Goal: Find specific page/section: Find specific page/section

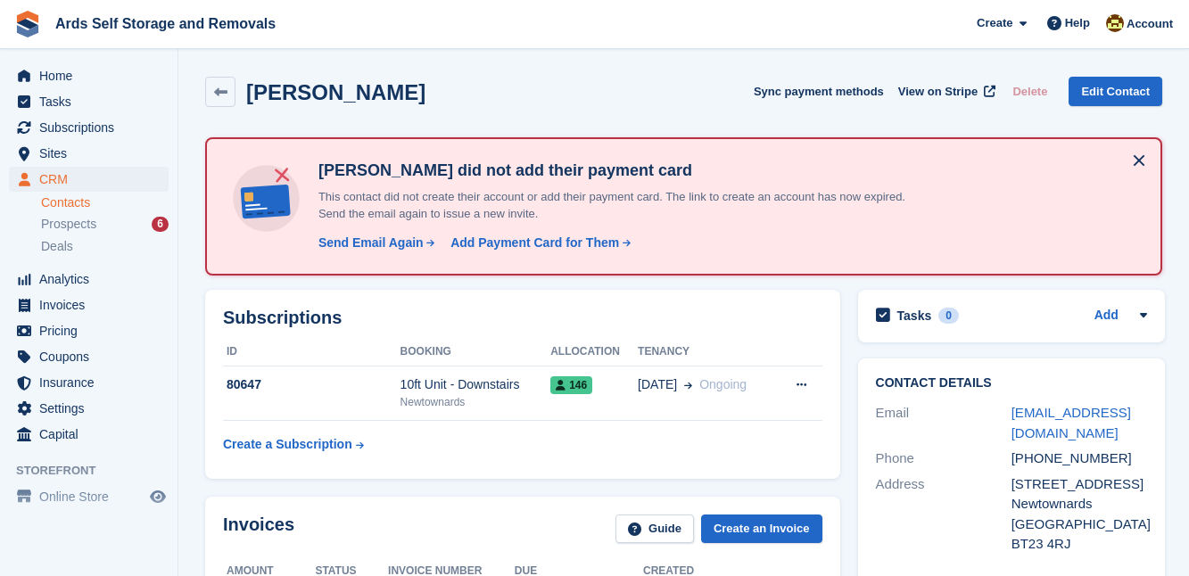
scroll to position [843, 0]
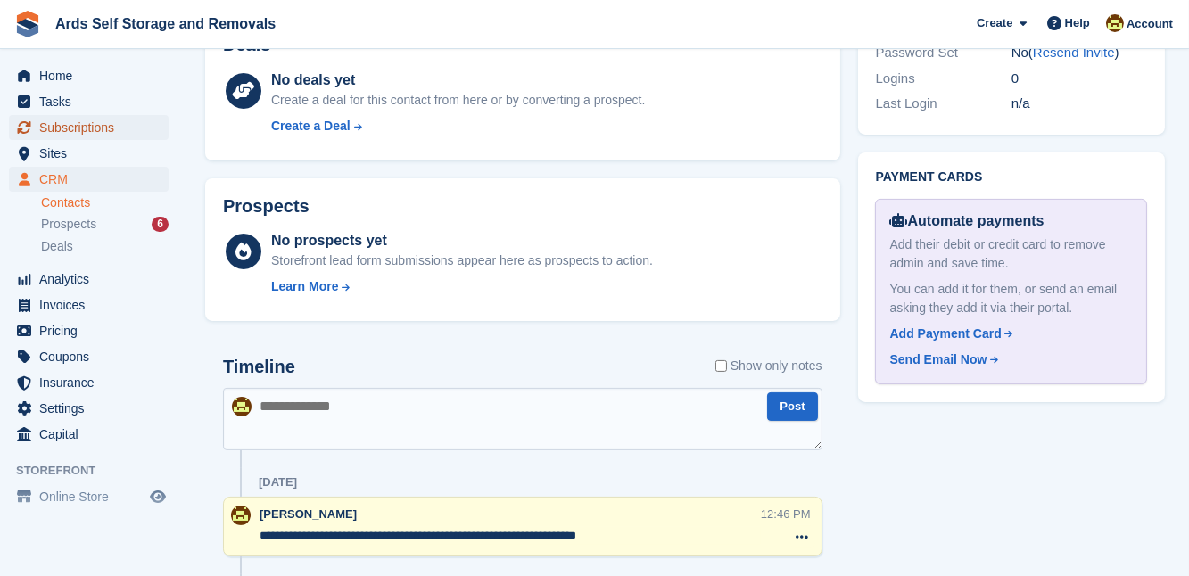
click at [63, 120] on span "Subscriptions" at bounding box center [92, 127] width 107 height 25
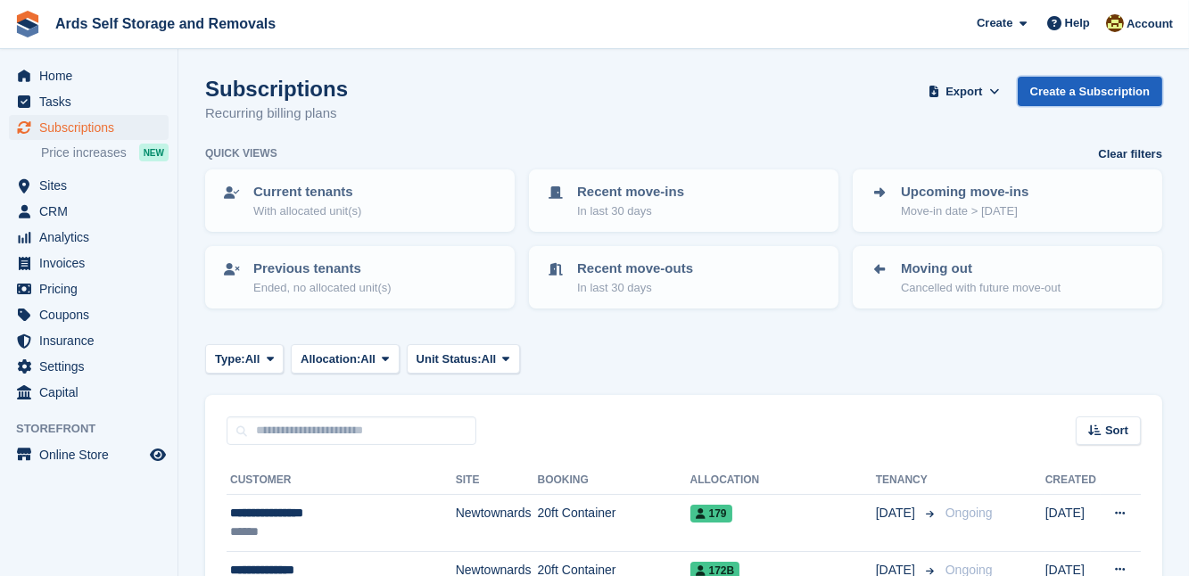
click at [1052, 90] on link "Create a Subscription" at bounding box center [1090, 91] width 144 height 29
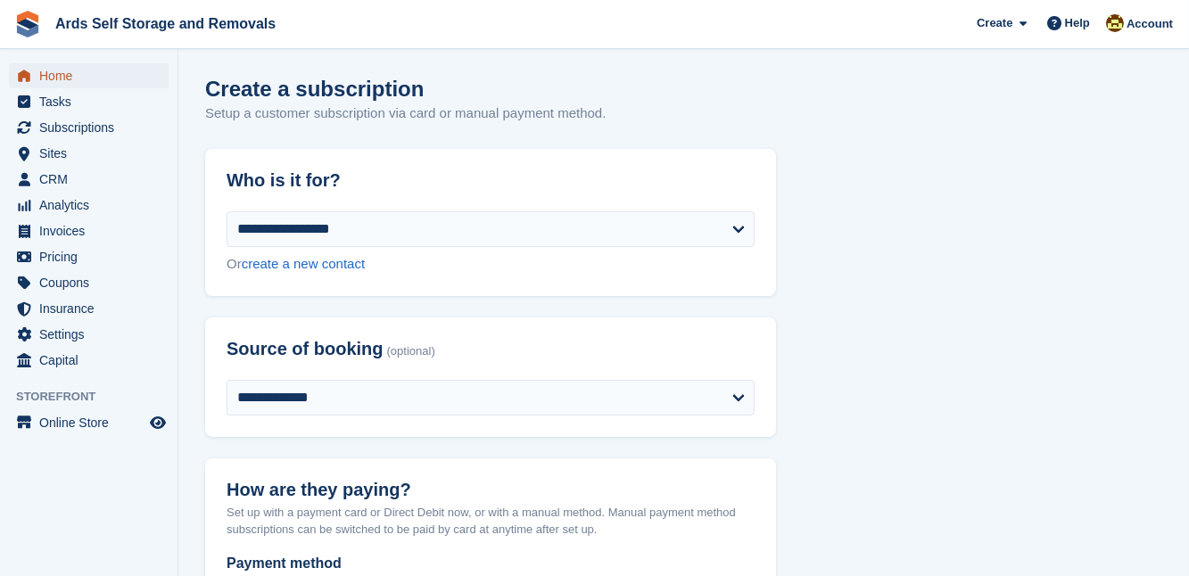
click at [55, 75] on span "Home" at bounding box center [92, 75] width 107 height 25
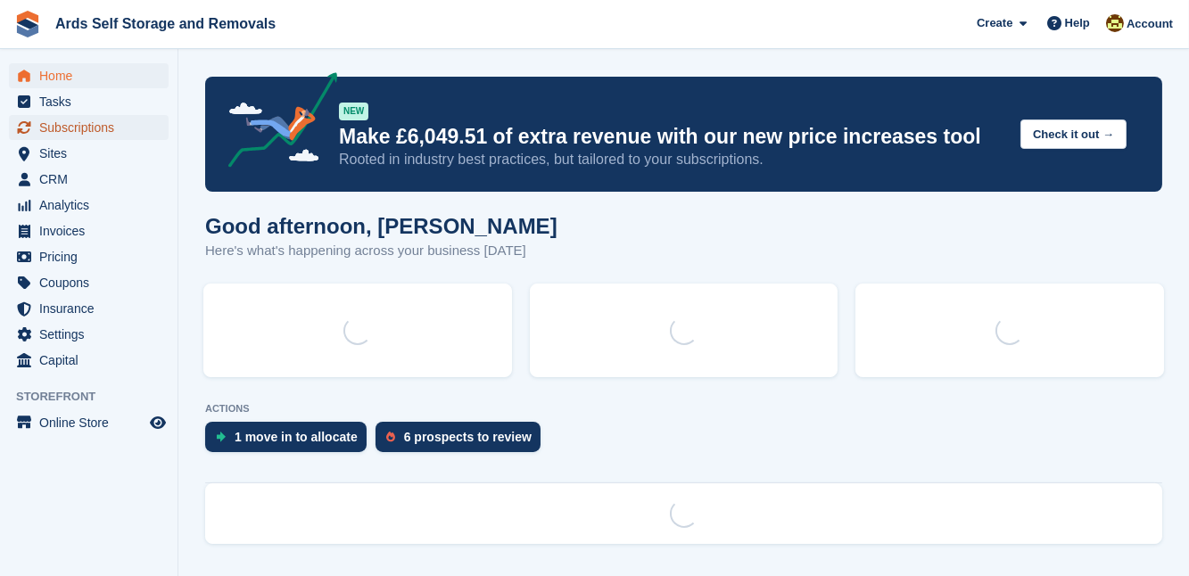
click at [78, 129] on span "Subscriptions" at bounding box center [92, 127] width 107 height 25
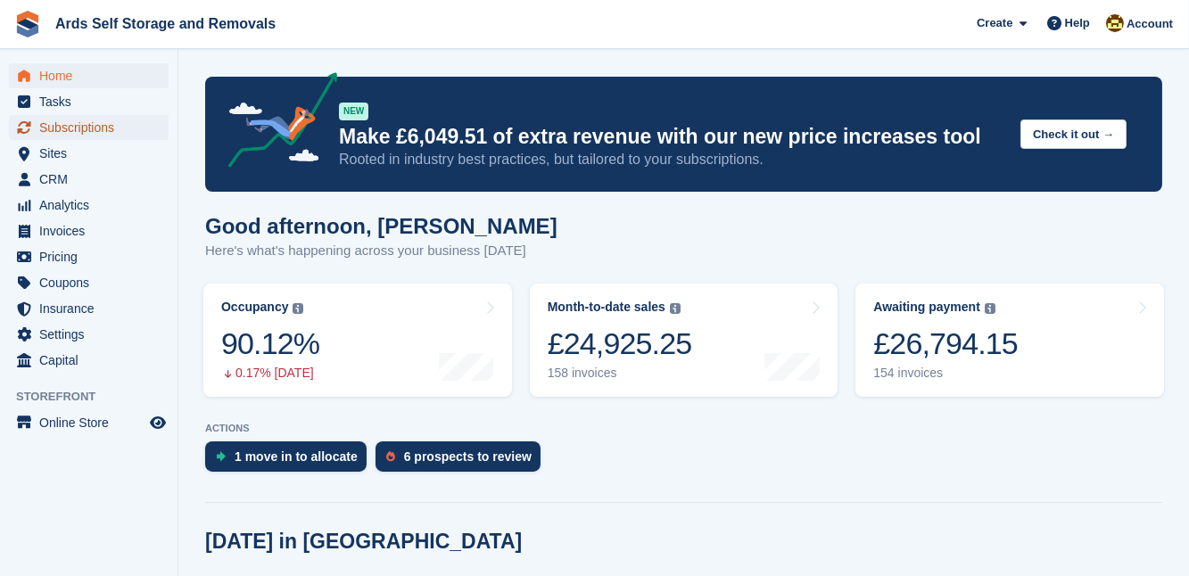
click at [78, 129] on span "Subscriptions" at bounding box center [92, 127] width 107 height 25
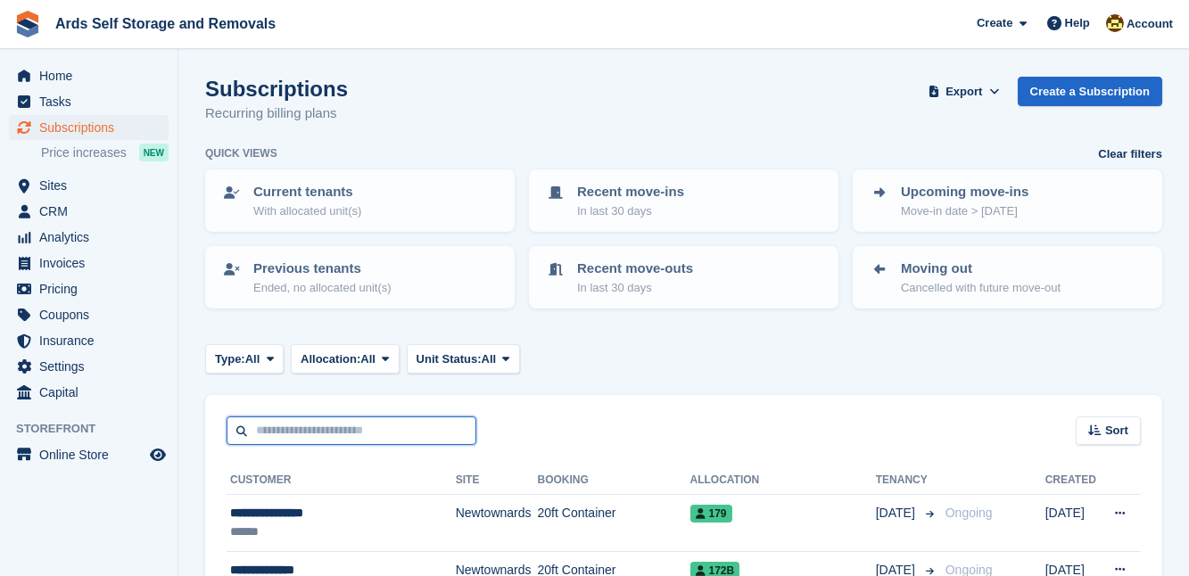
click at [267, 426] on input "text" at bounding box center [352, 430] width 250 height 29
type input "****"
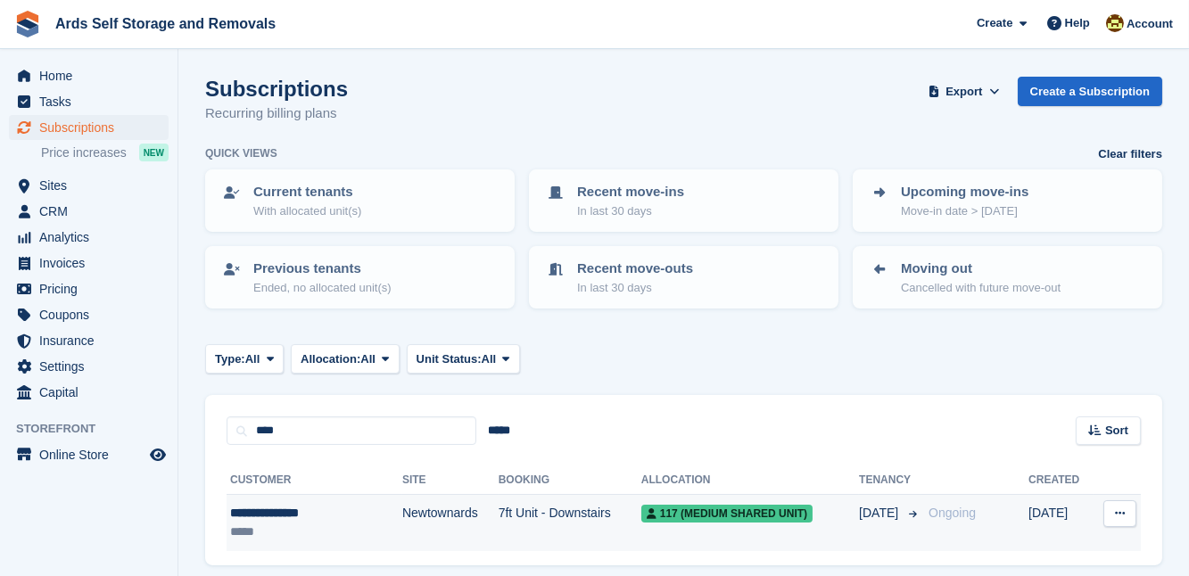
click at [402, 510] on td "Newtownards" at bounding box center [450, 523] width 96 height 56
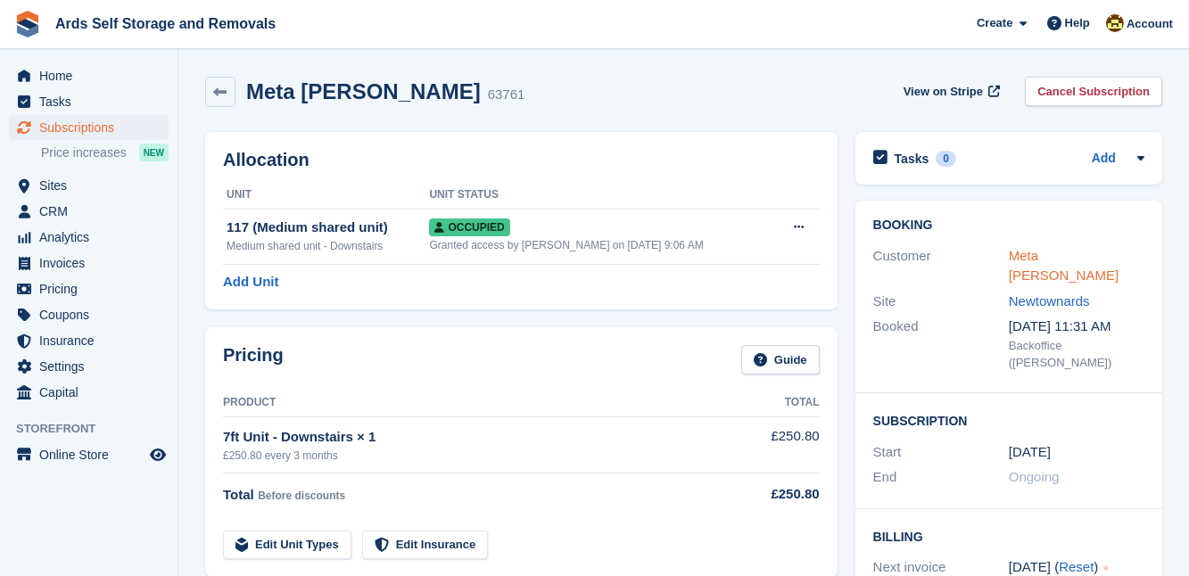
click at [1044, 255] on link "Meta Ledgerwood" at bounding box center [1064, 266] width 110 height 36
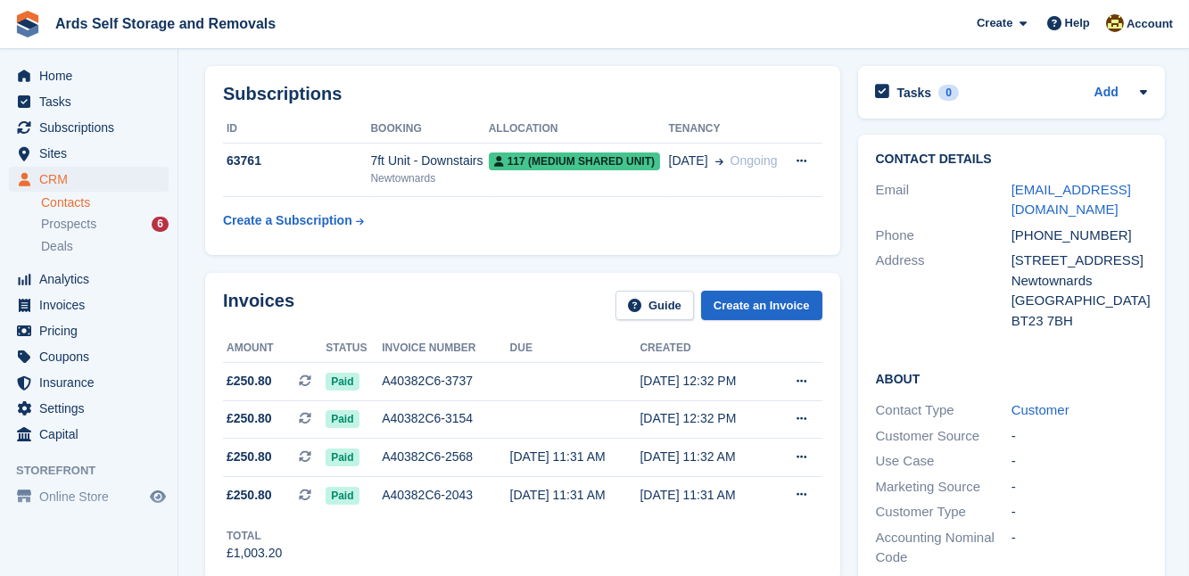
scroll to position [64, 0]
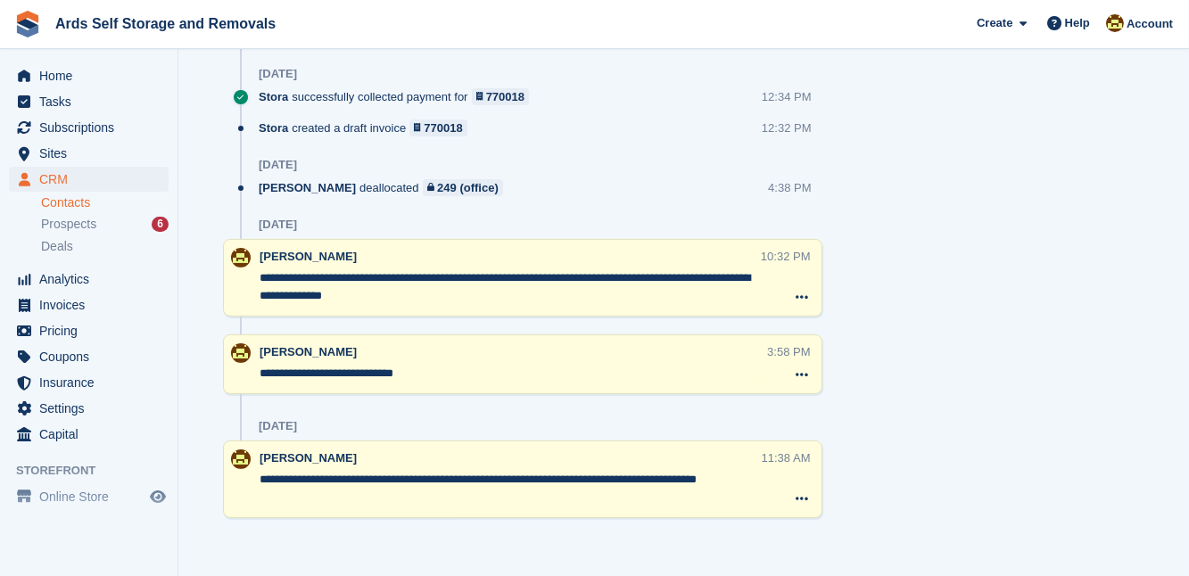
scroll to position [1119, 0]
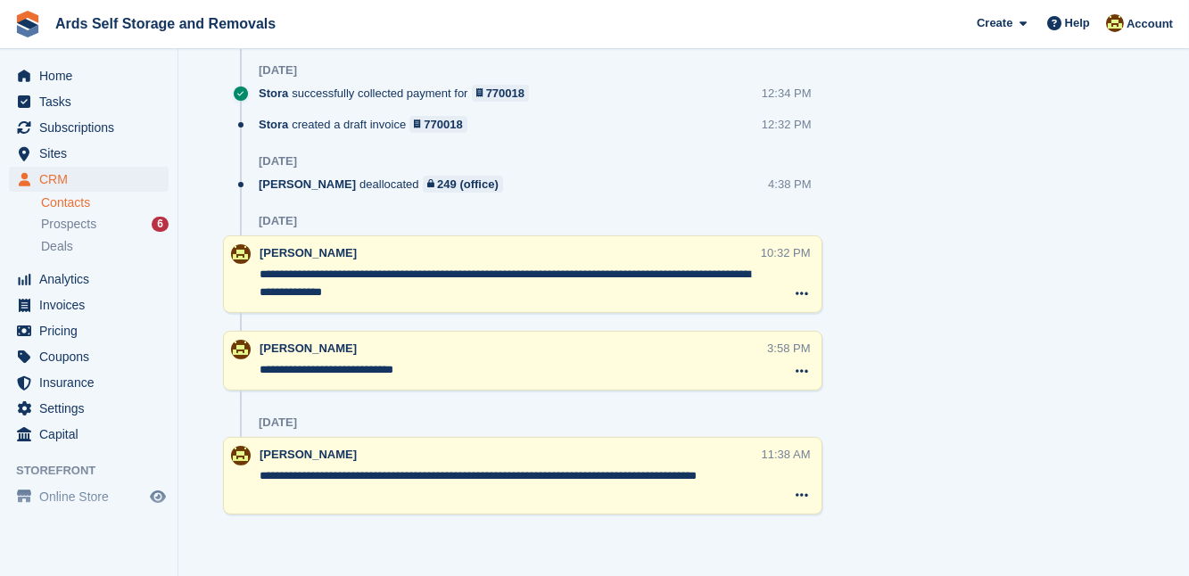
drag, startPoint x: 335, startPoint y: 560, endPoint x: 375, endPoint y: 562, distance: 39.3
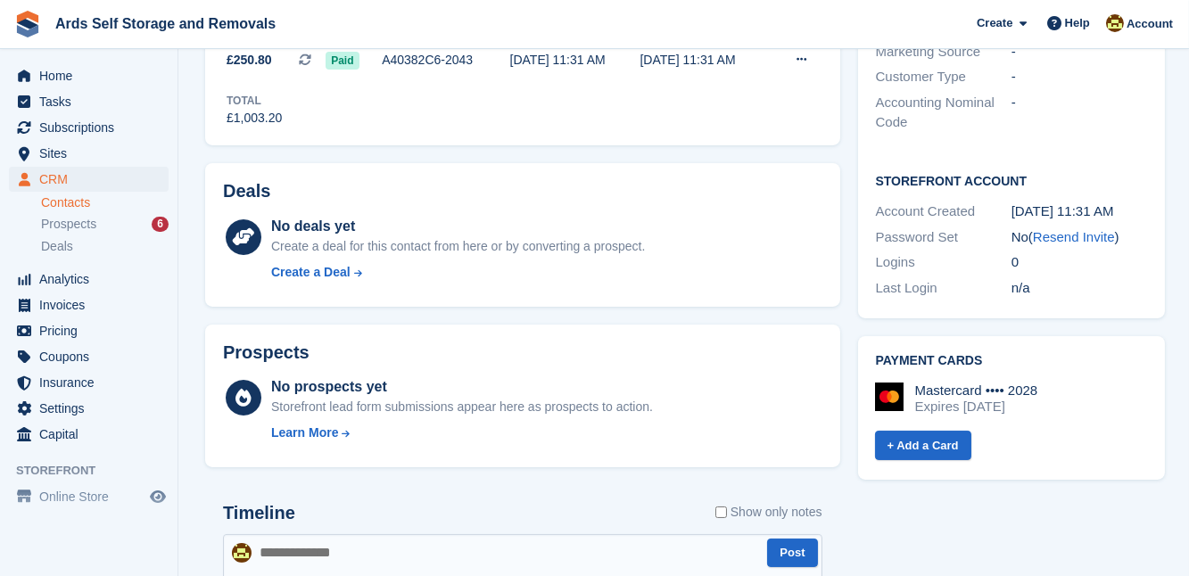
scroll to position [503, 0]
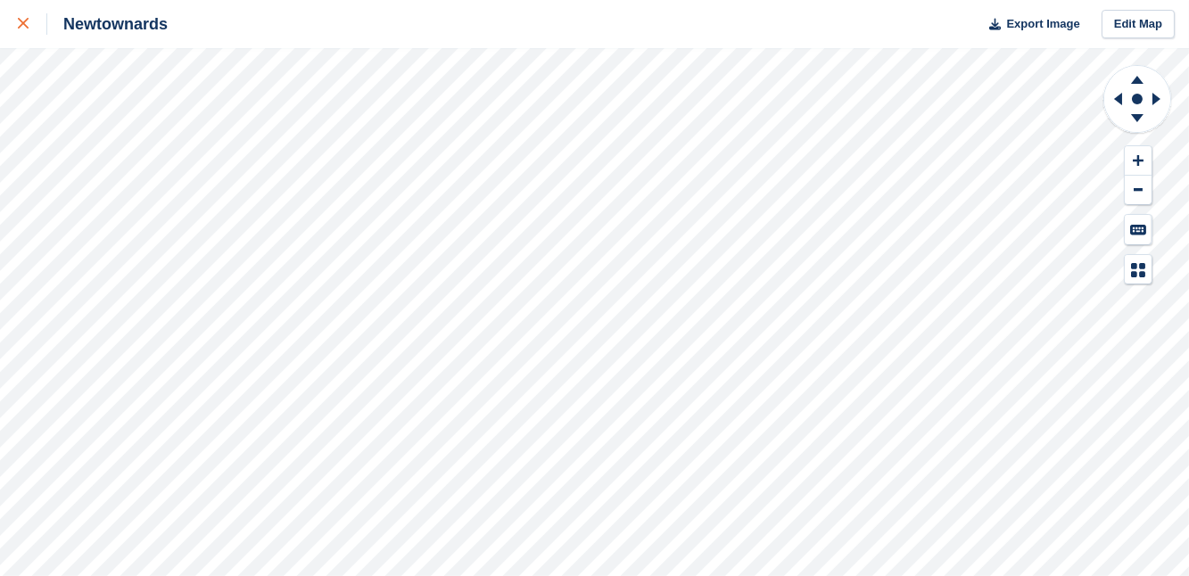
click at [24, 15] on div at bounding box center [32, 23] width 29 height 21
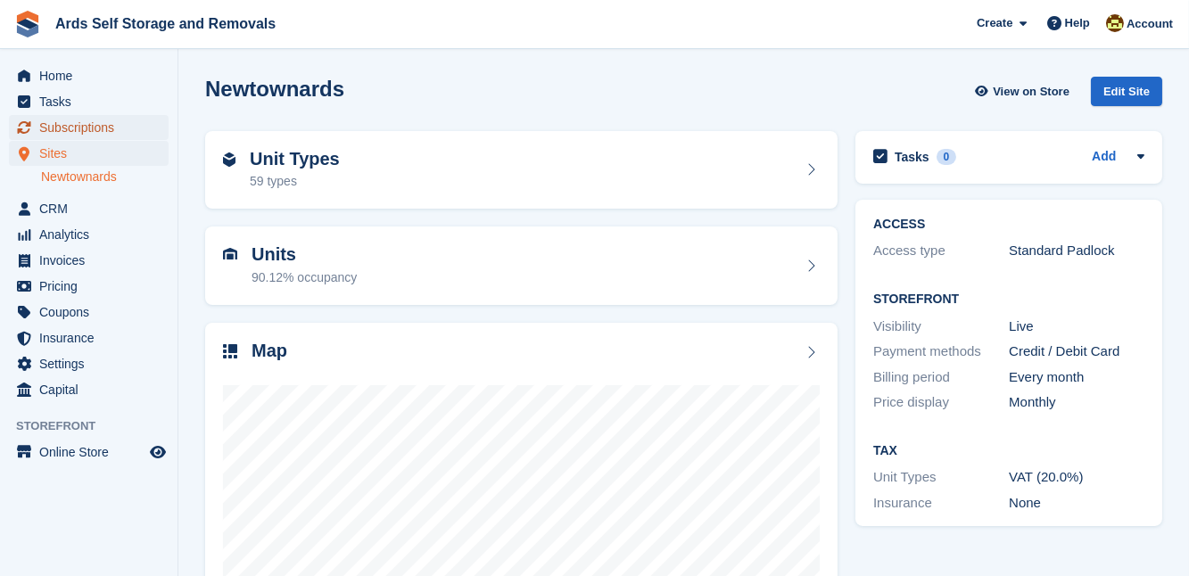
click at [81, 132] on span "Subscriptions" at bounding box center [92, 127] width 107 height 25
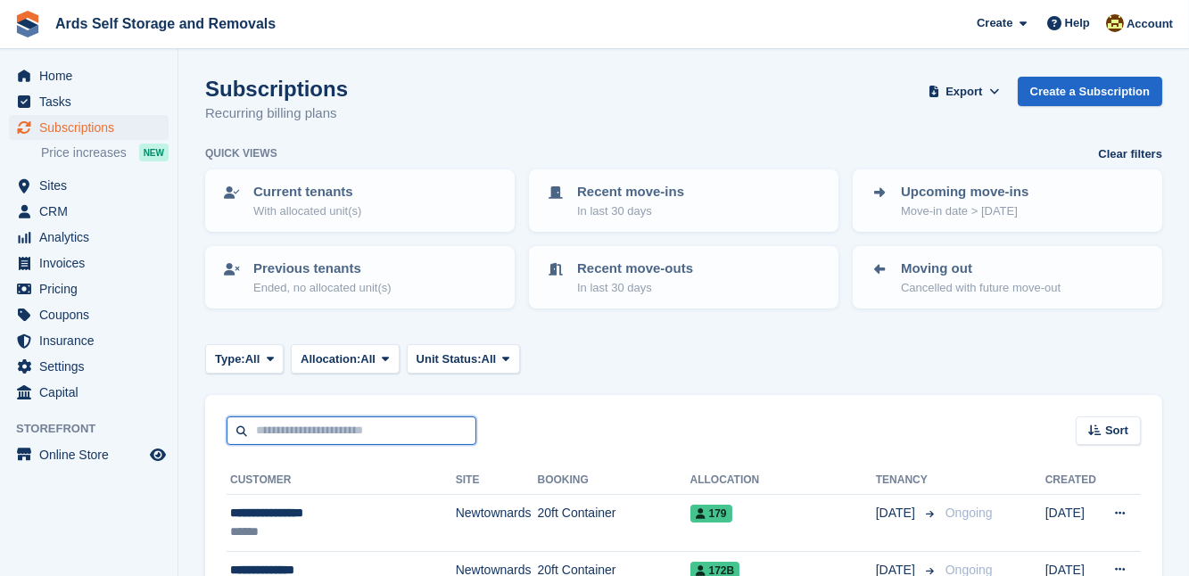
click at [250, 439] on input "text" at bounding box center [352, 430] width 250 height 29
type input "*******"
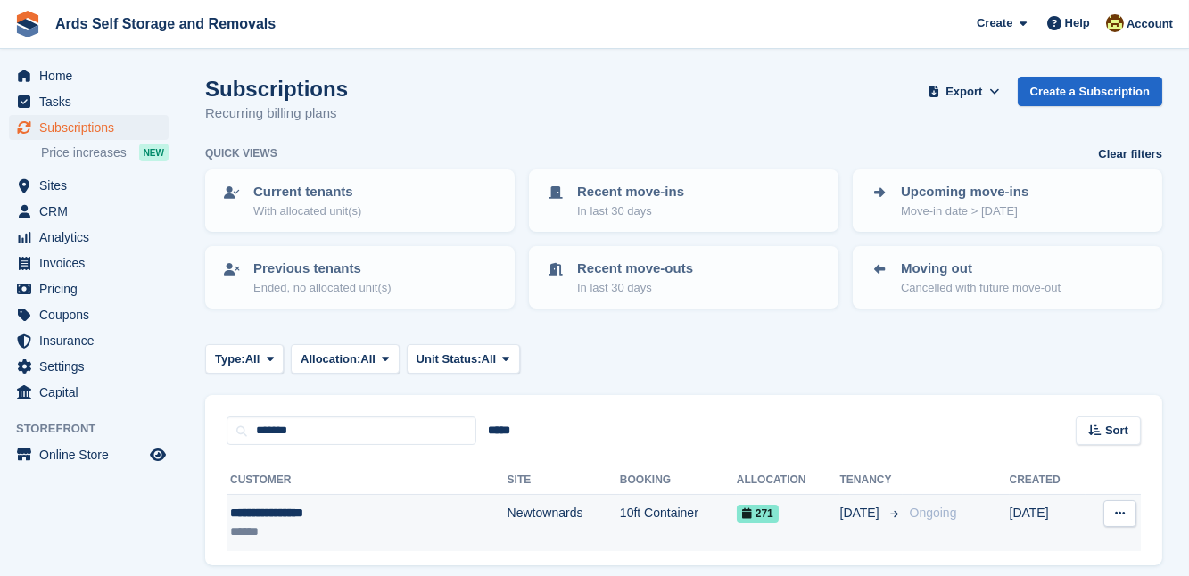
click at [620, 507] on td "10ft Container" at bounding box center [678, 523] width 117 height 56
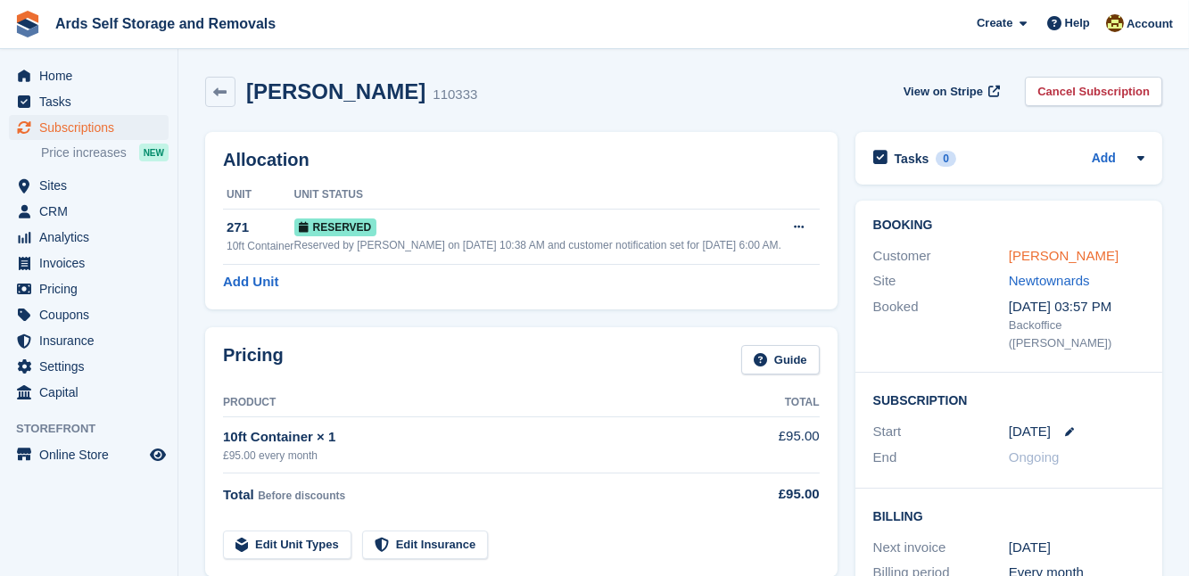
click at [1061, 250] on link "[PERSON_NAME]" at bounding box center [1064, 255] width 110 height 15
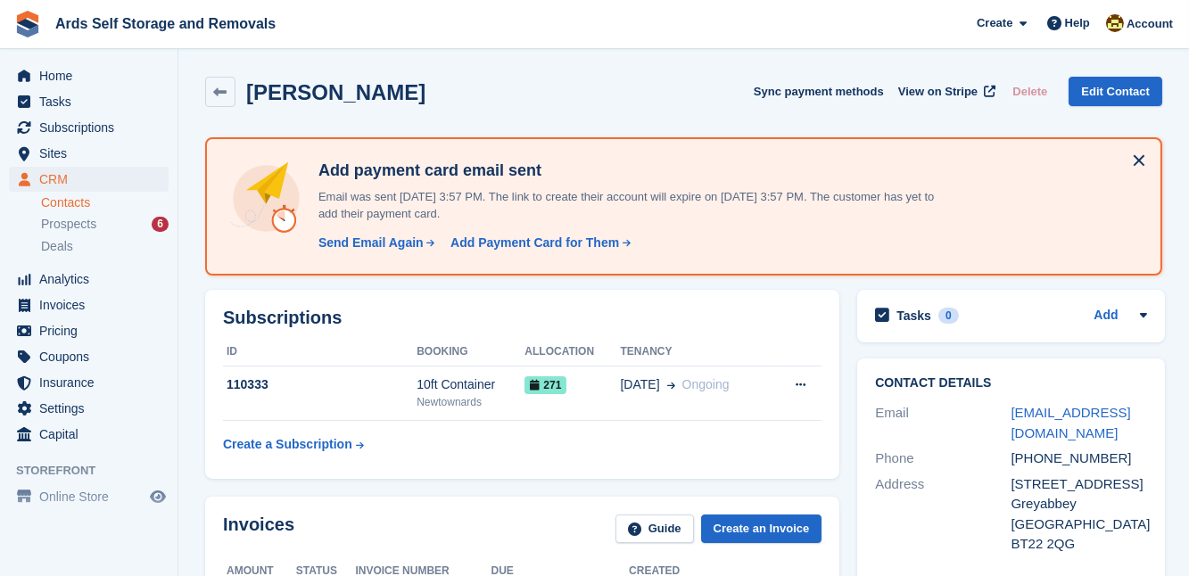
click at [842, 410] on div "Subscriptions ID Booking Allocation Tenancy 110333 10ft Container [GEOGRAPHIC_D…" at bounding box center [522, 384] width 652 height 207
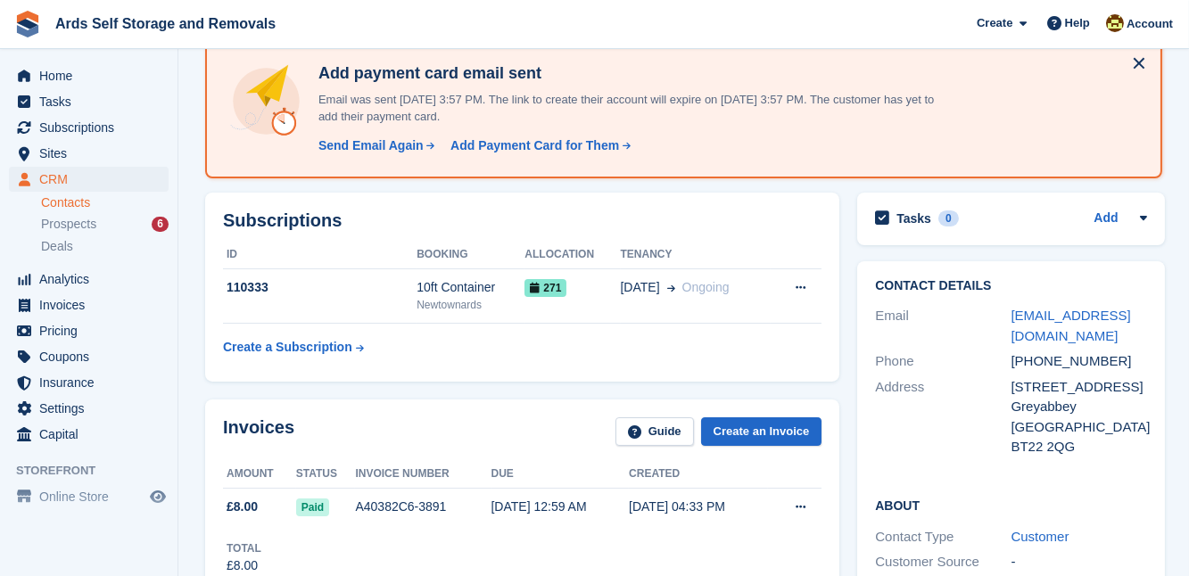
scroll to position [32, 0]
